Goal: Navigation & Orientation: Find specific page/section

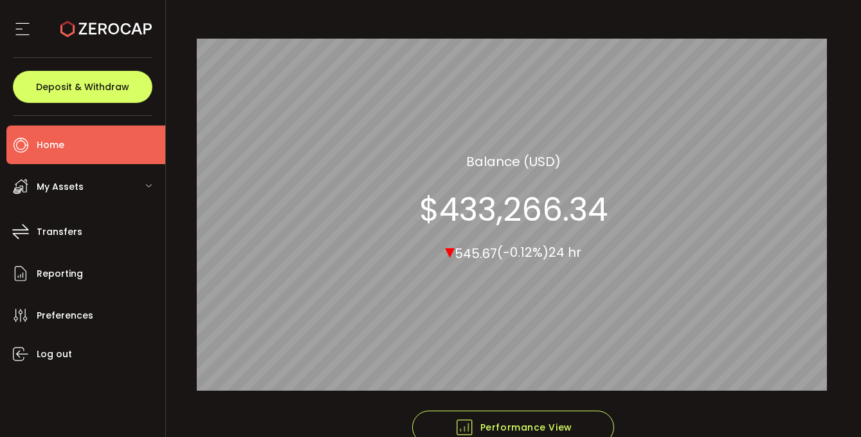
scroll to position [122, 0]
click at [77, 179] on span "My Assets" at bounding box center [60, 187] width 47 height 19
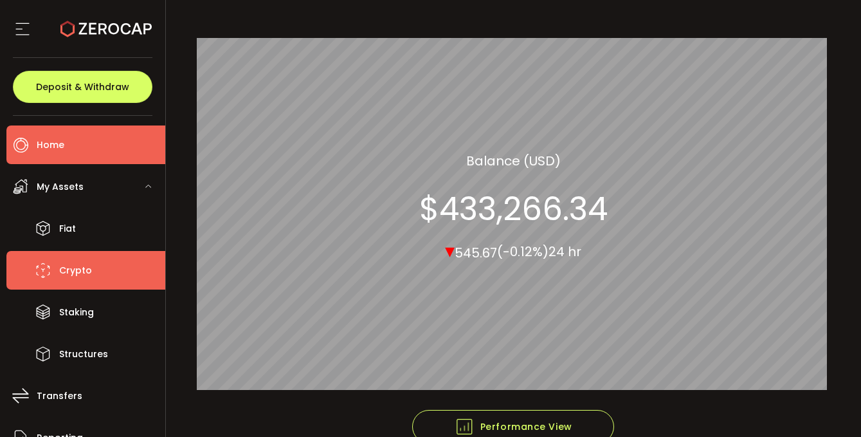
click at [78, 266] on span "Crypto" at bounding box center [75, 270] width 33 height 19
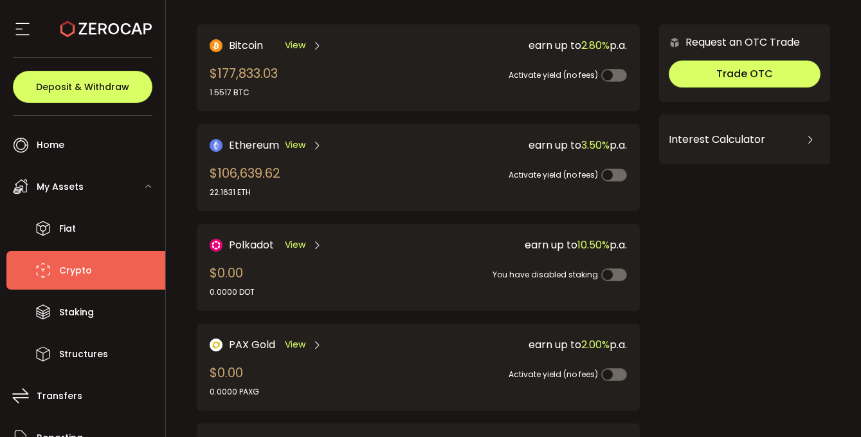
scroll to position [80, 0]
click at [103, 269] on li "Crypto" at bounding box center [85, 270] width 159 height 39
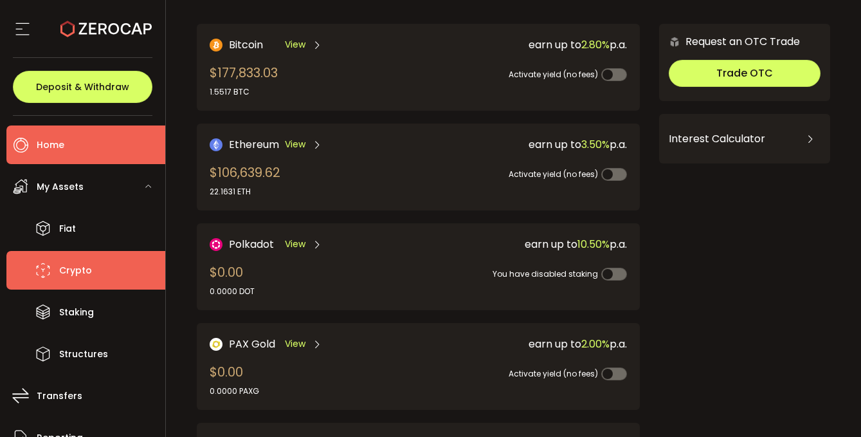
click at [77, 153] on li "Home" at bounding box center [85, 144] width 159 height 39
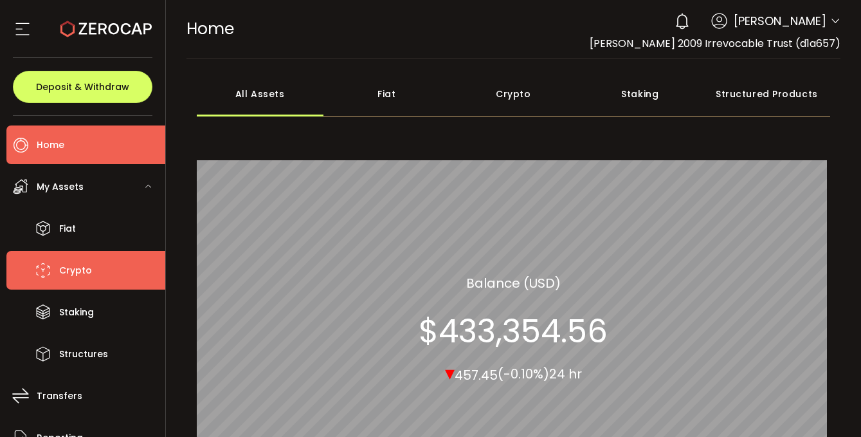
click at [64, 269] on span "Crypto" at bounding box center [75, 270] width 33 height 19
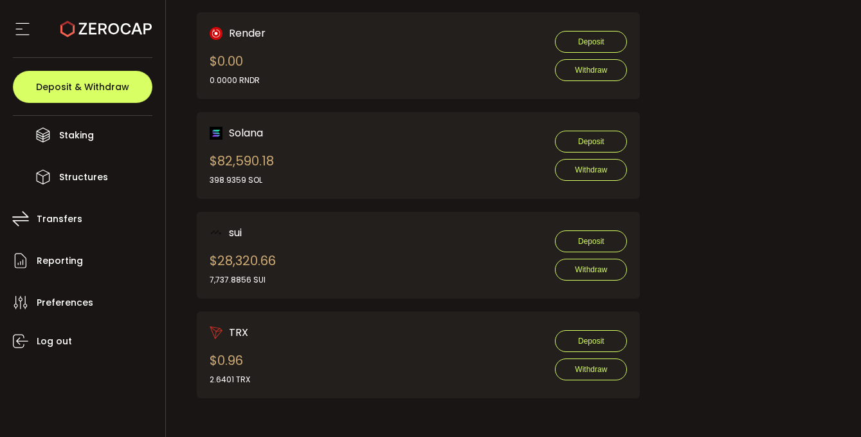
scroll to position [1225, 0]
